Goal: Information Seeking & Learning: Understand process/instructions

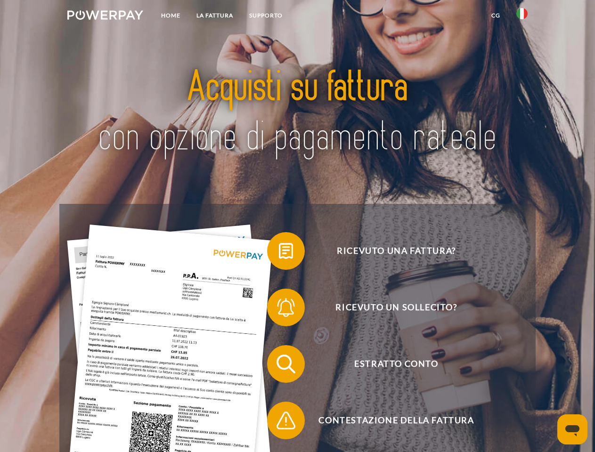
click at [105, 16] on img at bounding box center [105, 14] width 76 height 9
click at [522, 16] on img at bounding box center [521, 13] width 11 height 11
click at [495, 16] on link "CG" at bounding box center [495, 15] width 25 height 17
click at [279, 253] on span at bounding box center [271, 250] width 47 height 47
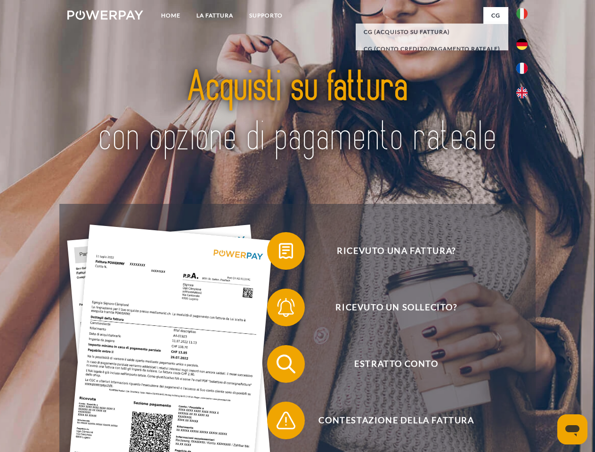
click at [279, 309] on div "Ricevuto una fattura? Ricevuto un sollecito? Estratto conto indietro" at bounding box center [297, 392] width 476 height 377
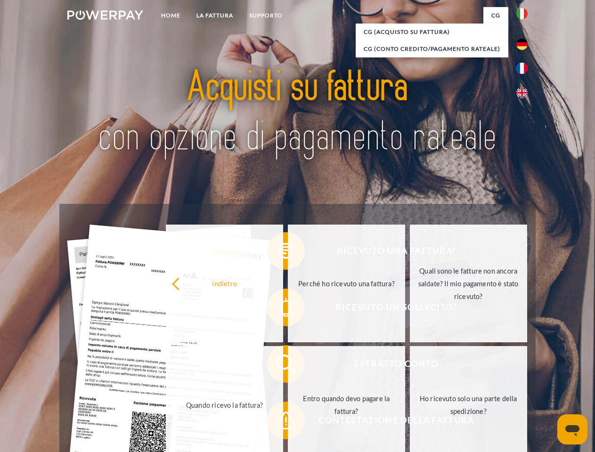
click at [288, 366] on link "Entro quando devo pagare la fattura?" at bounding box center [346, 405] width 117 height 118
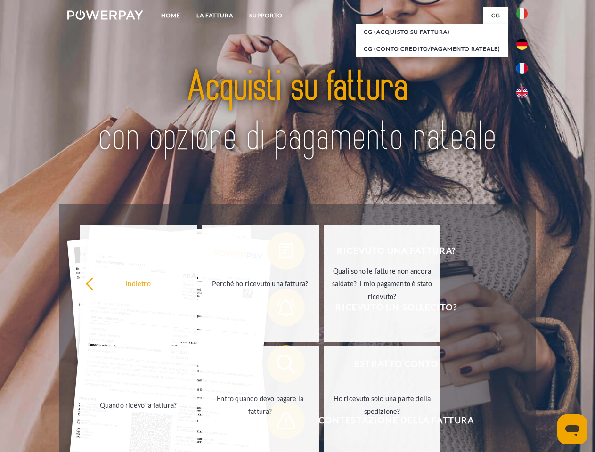
click at [279, 422] on span at bounding box center [271, 420] width 47 height 47
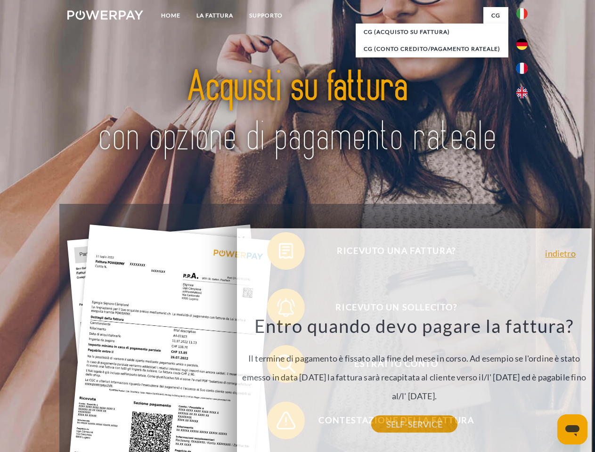
click at [572, 429] on icon "Apri finestra di messaggistica" at bounding box center [572, 430] width 14 height 11
